Goal: Transaction & Acquisition: Purchase product/service

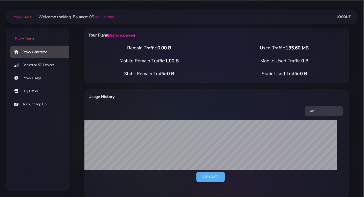
click at [55, 65] on link "Dedicated 5G Devices" at bounding box center [41, 65] width 63 height 12
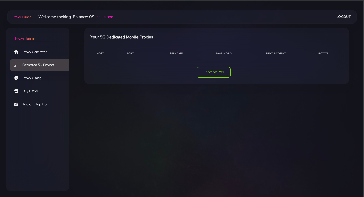
click at [50, 73] on link "Proxy Usage" at bounding box center [41, 78] width 63 height 12
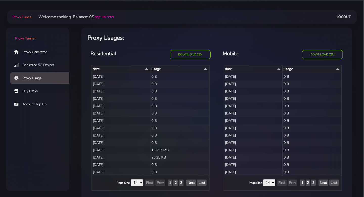
select select "14"
click at [44, 89] on link "Buy Proxy" at bounding box center [41, 91] width 63 height 12
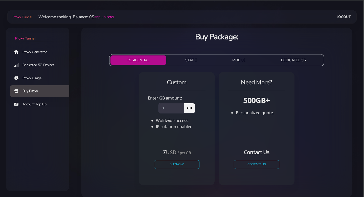
click at [40, 105] on link "Account Top Up" at bounding box center [41, 104] width 63 height 12
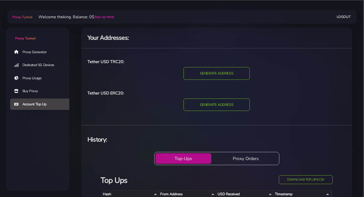
click at [42, 53] on link "Proxy Generator" at bounding box center [41, 52] width 63 height 12
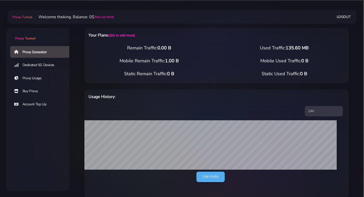
click at [41, 76] on link "Proxy Usage" at bounding box center [41, 78] width 63 height 12
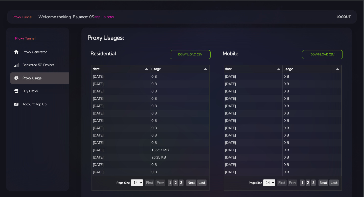
select select "14"
click at [38, 91] on link "Buy Proxy" at bounding box center [41, 91] width 63 height 12
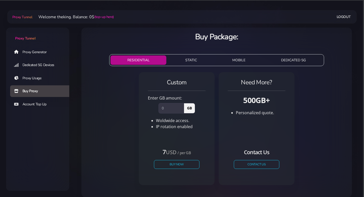
click at [191, 58] on button "STATIC" at bounding box center [190, 59] width 45 height 9
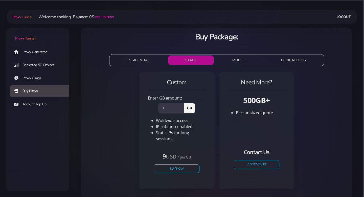
click at [146, 61] on button "RESIDENTIAL" at bounding box center [139, 59] width 56 height 9
